Goal: Navigation & Orientation: Locate item on page

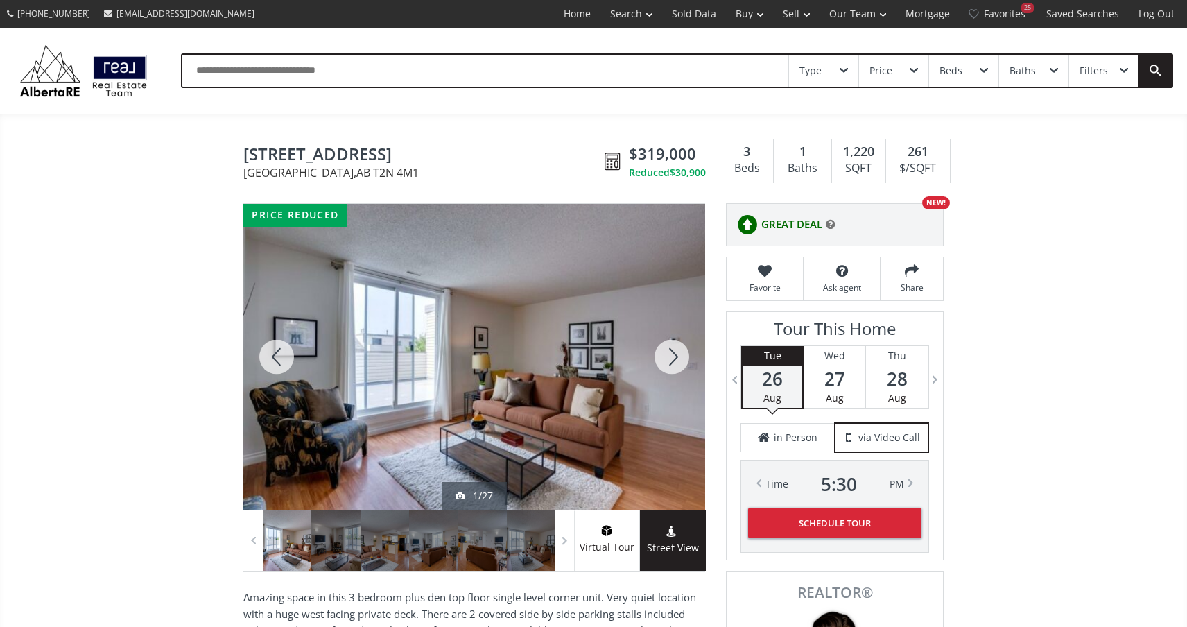
click at [682, 352] on div at bounding box center [672, 357] width 67 height 306
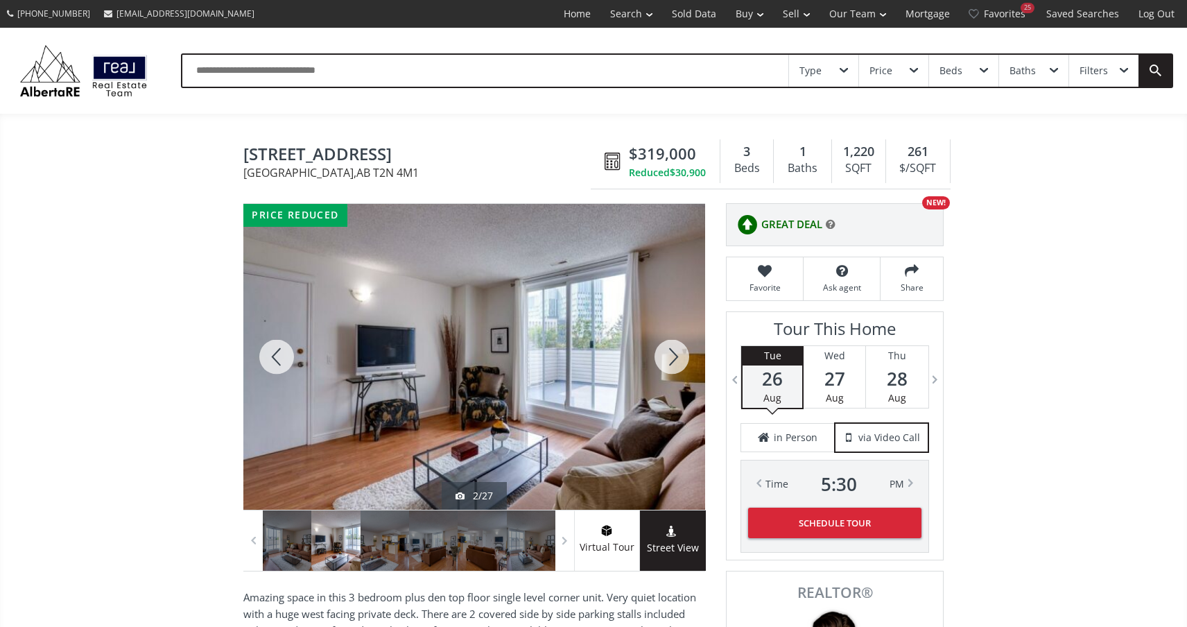
click at [682, 352] on div at bounding box center [672, 357] width 67 height 306
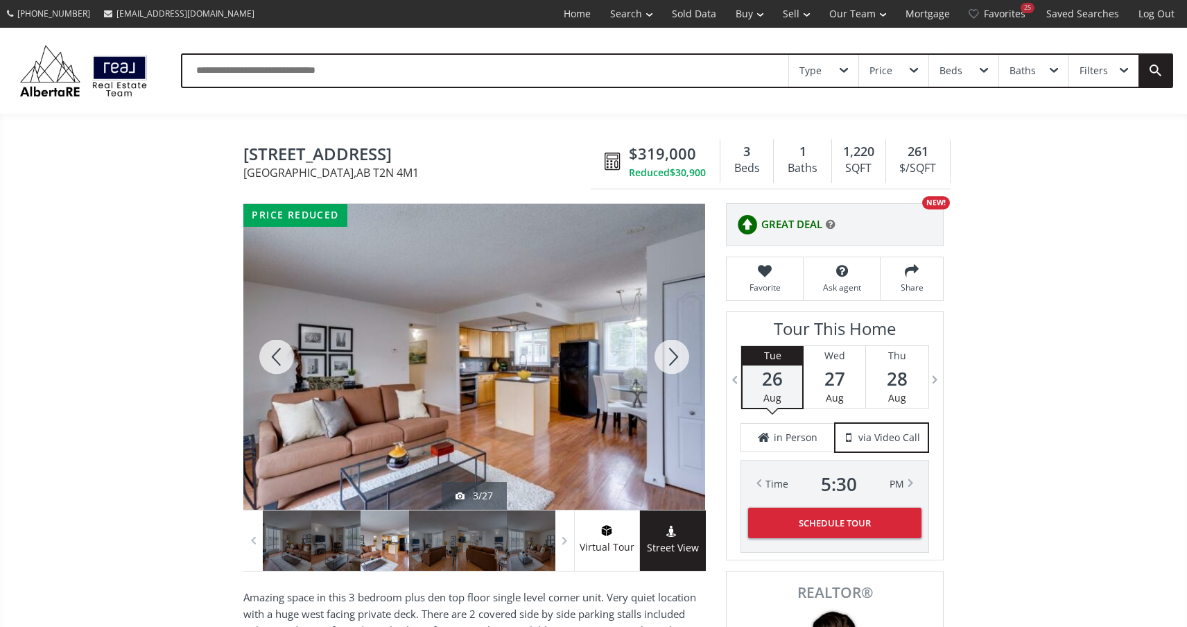
click at [682, 352] on div at bounding box center [672, 357] width 67 height 306
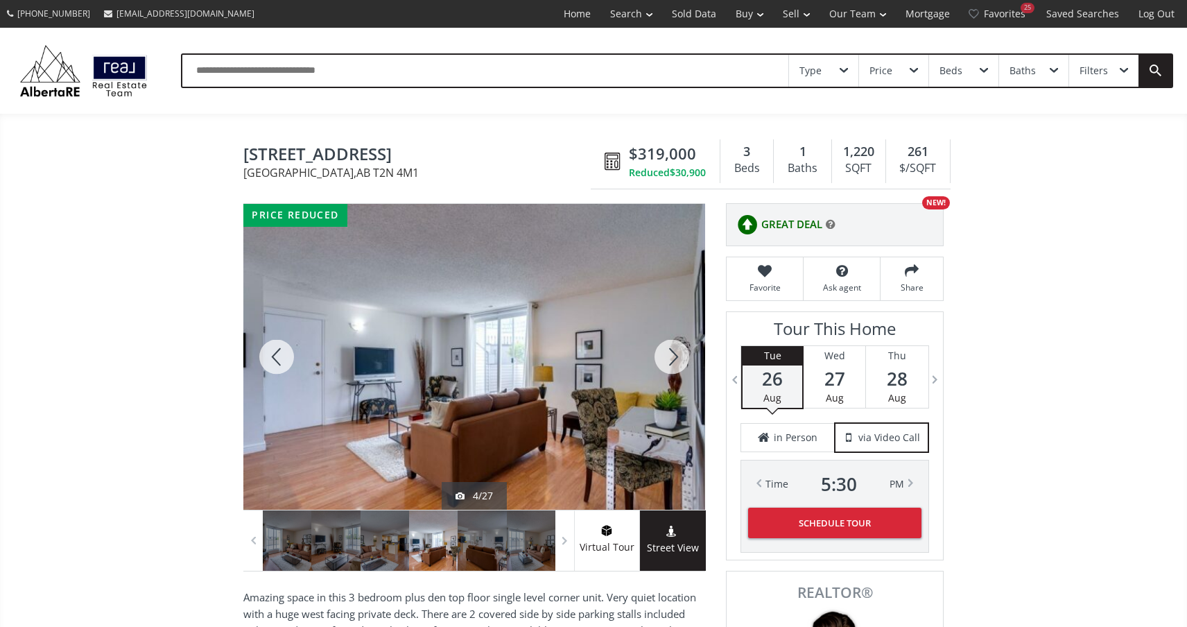
click at [682, 352] on div at bounding box center [672, 357] width 67 height 306
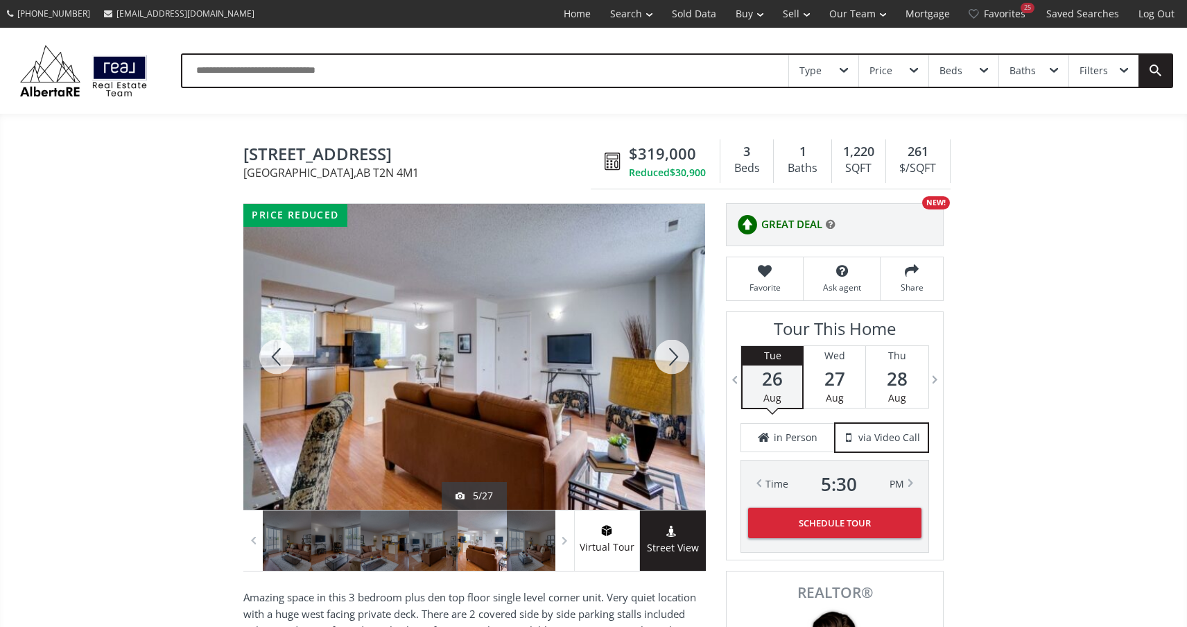
click at [682, 354] on div at bounding box center [672, 357] width 67 height 306
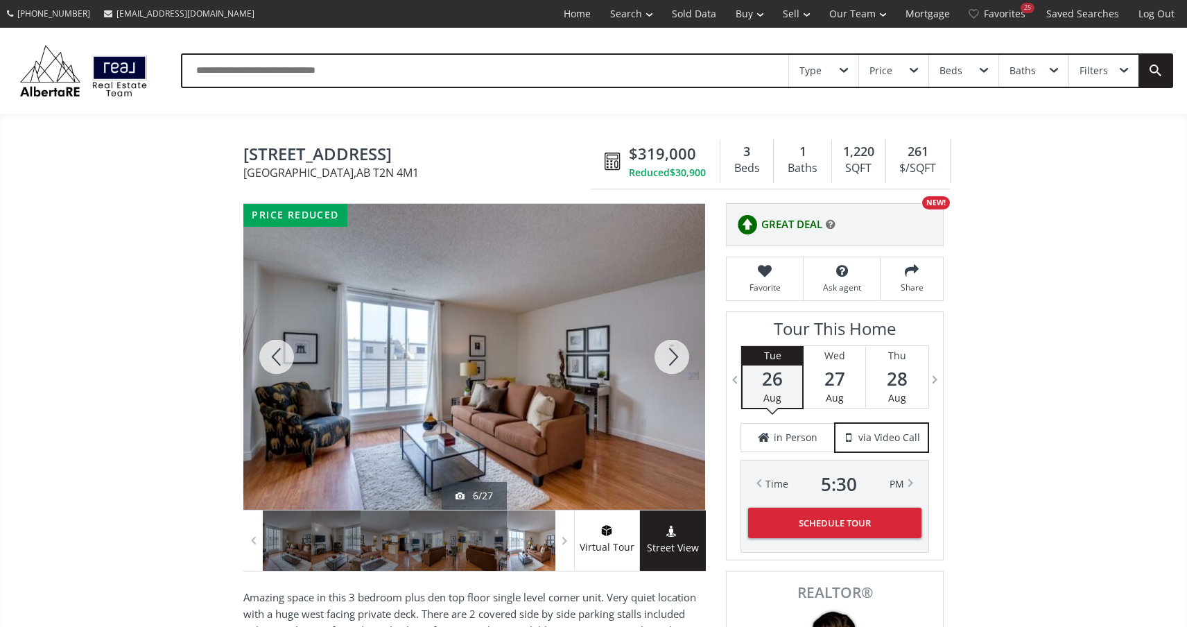
click at [682, 354] on div at bounding box center [672, 357] width 67 height 306
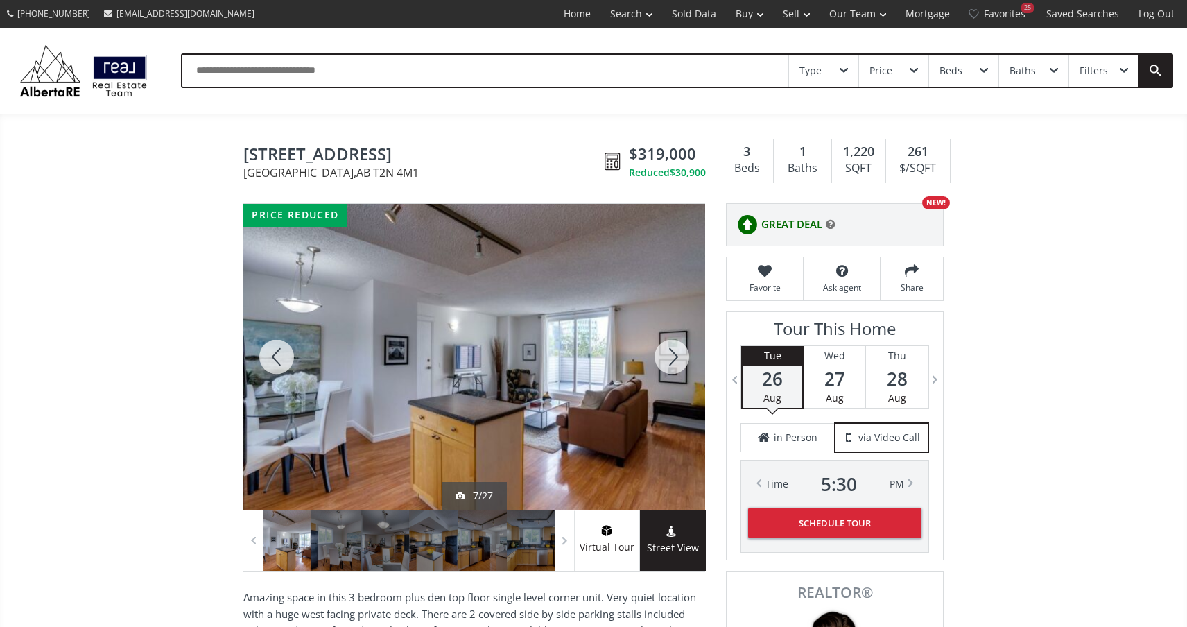
click at [682, 354] on div at bounding box center [672, 357] width 67 height 306
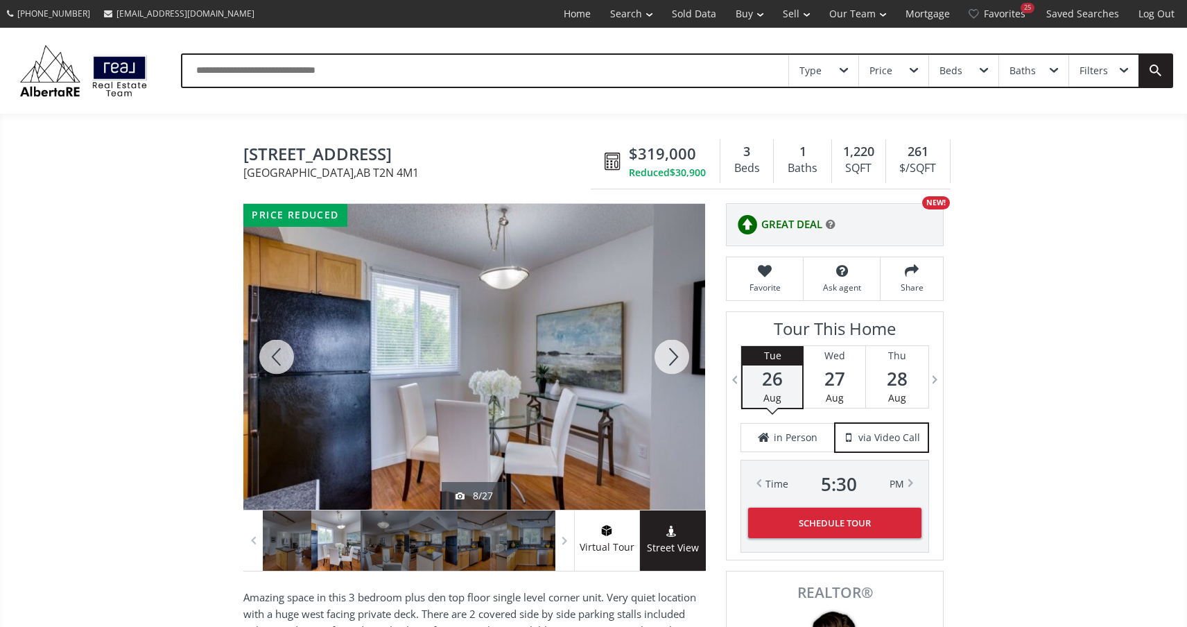
click at [682, 354] on div at bounding box center [672, 357] width 67 height 306
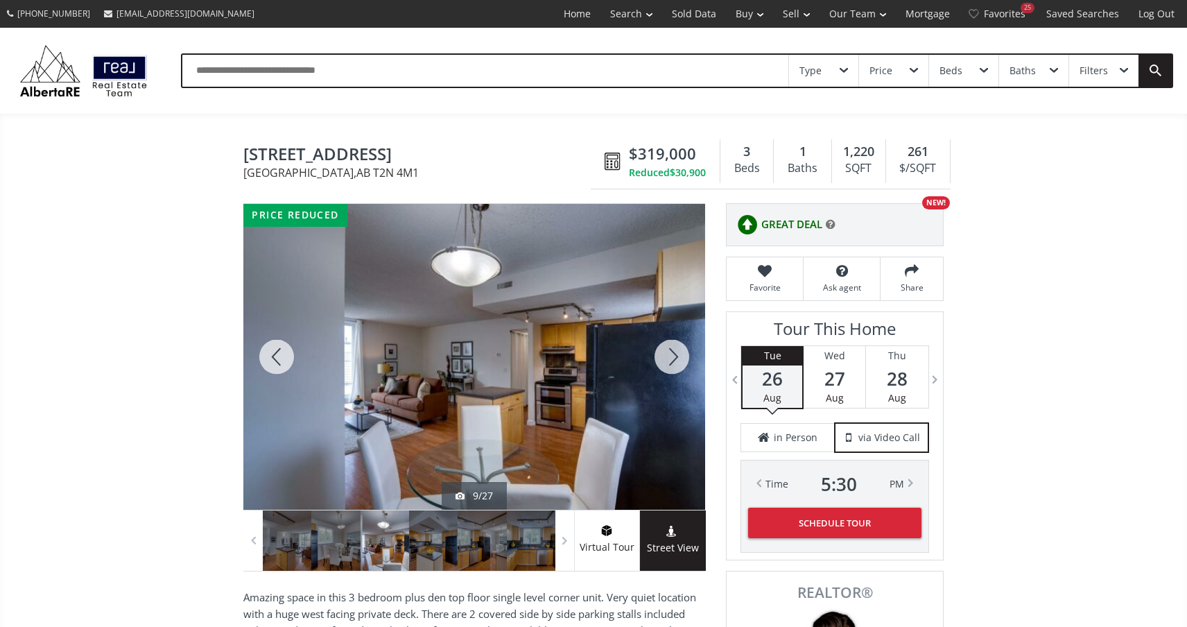
click at [682, 354] on div at bounding box center [672, 357] width 67 height 306
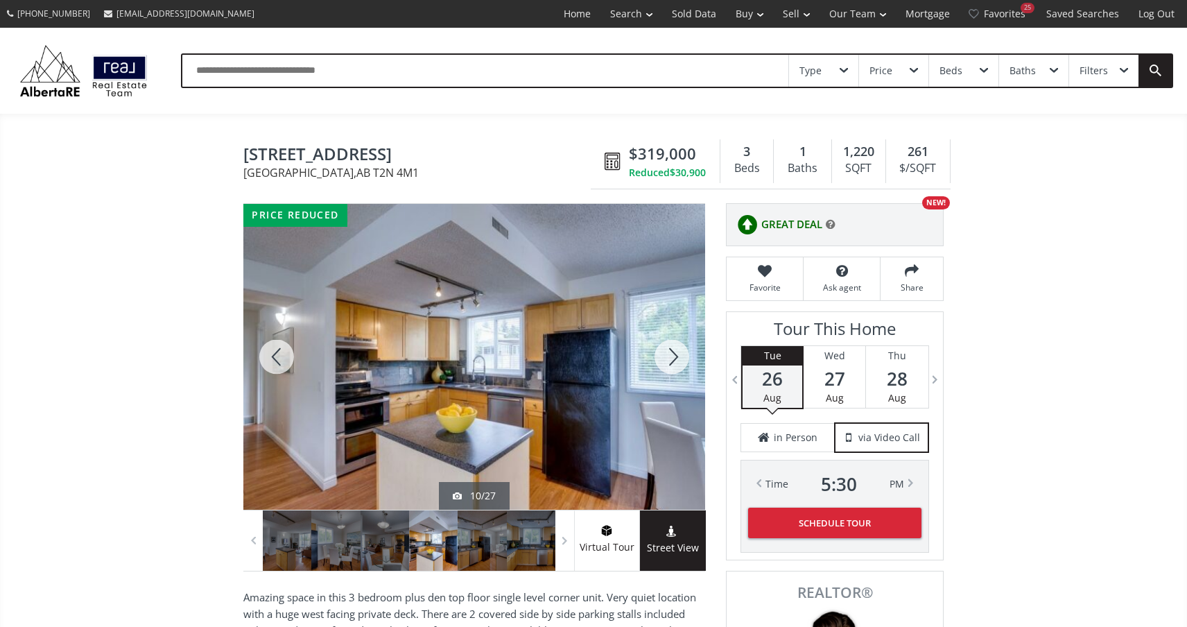
click at [682, 354] on div at bounding box center [672, 357] width 67 height 306
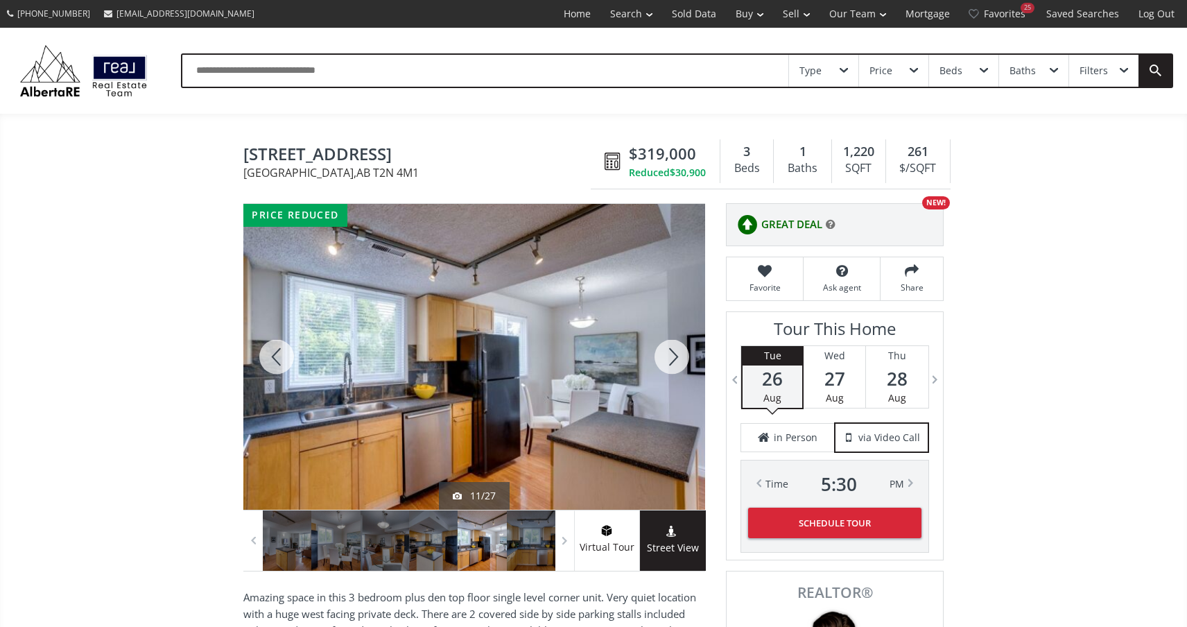
click at [682, 354] on div at bounding box center [672, 357] width 67 height 306
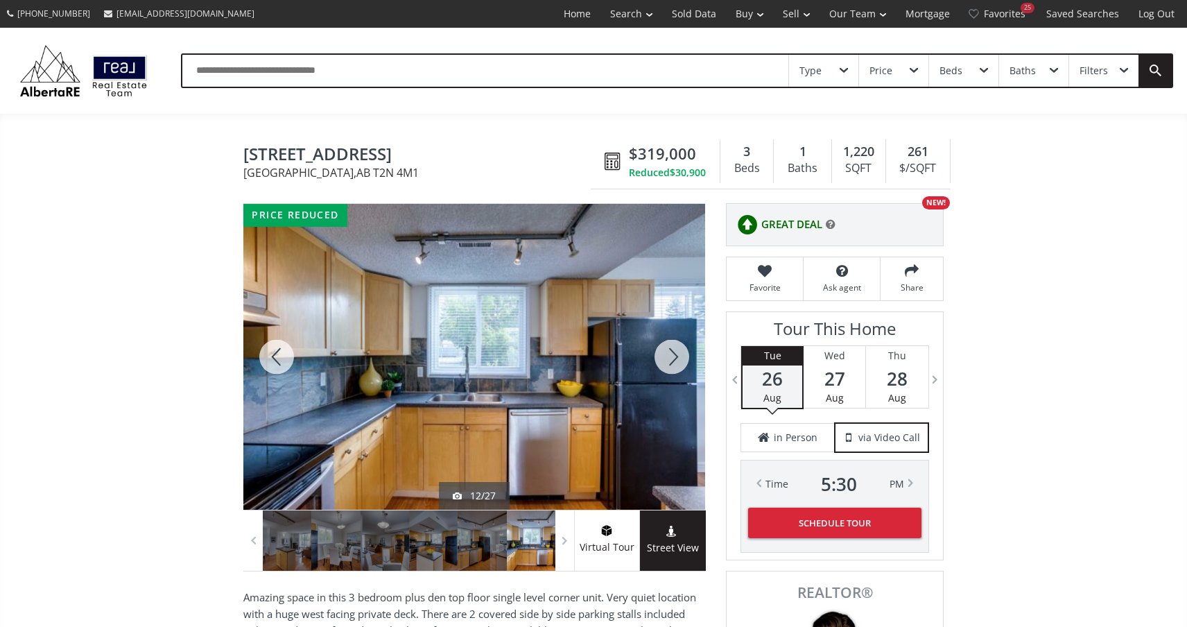
click at [682, 354] on div at bounding box center [672, 357] width 67 height 306
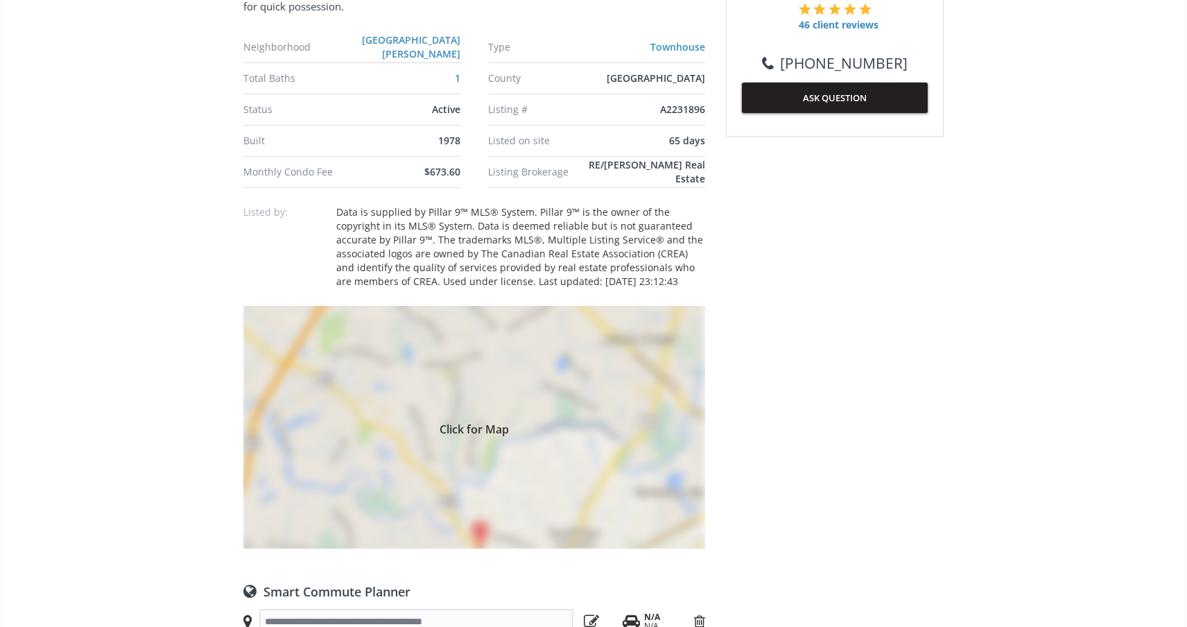
scroll to position [779, 0]
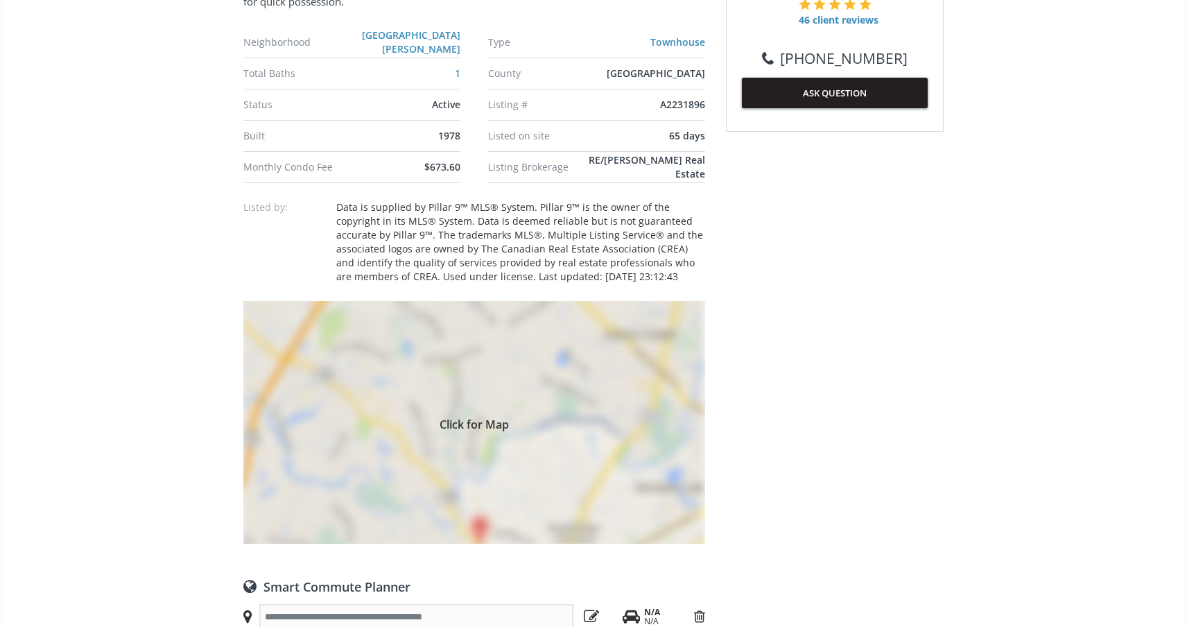
click at [483, 506] on div "Click for Map" at bounding box center [474, 422] width 462 height 243
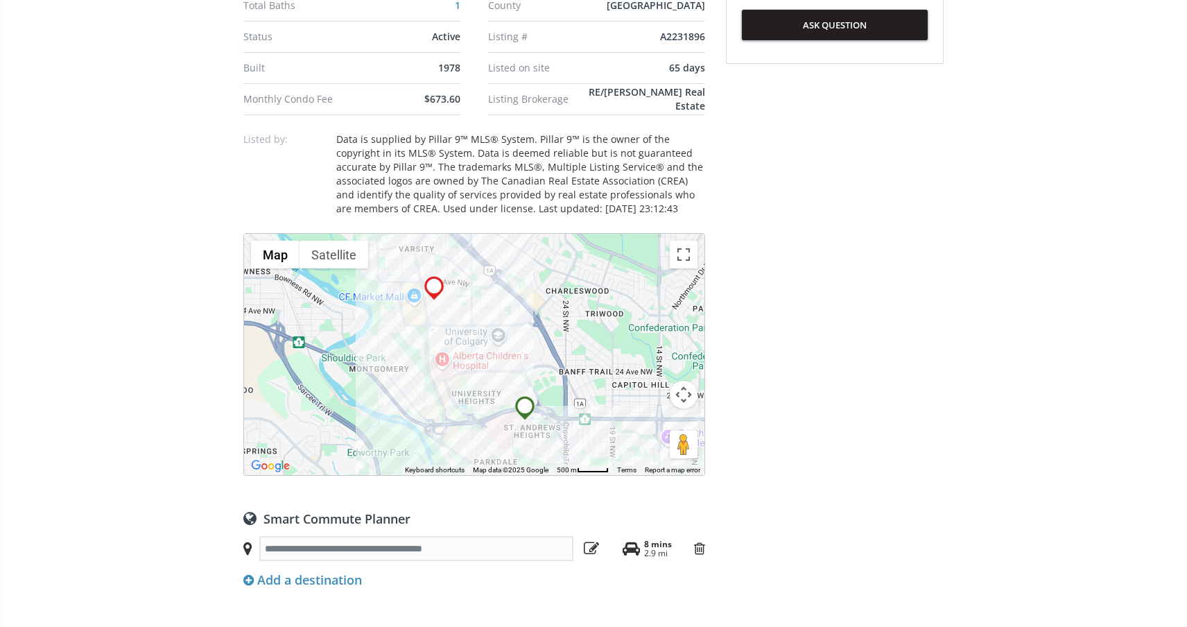
scroll to position [877, 0]
